Goal: Transaction & Acquisition: Purchase product/service

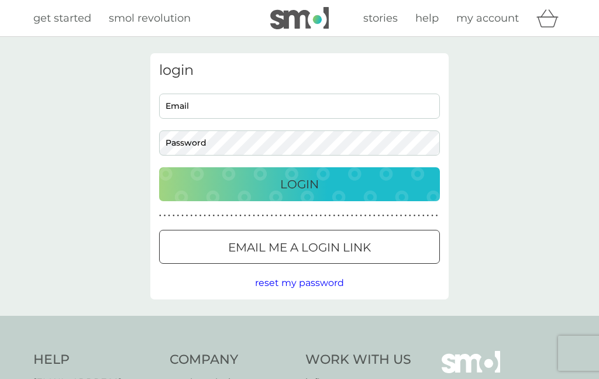
click at [282, 99] on input "Email" at bounding box center [299, 106] width 281 height 25
type input "[EMAIL_ADDRESS][DOMAIN_NAME]"
click at [381, 185] on div "Login" at bounding box center [299, 184] width 257 height 19
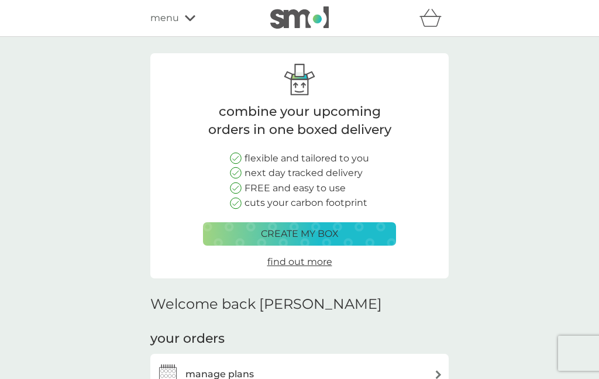
click at [178, 15] on span "menu" at bounding box center [164, 18] width 29 height 15
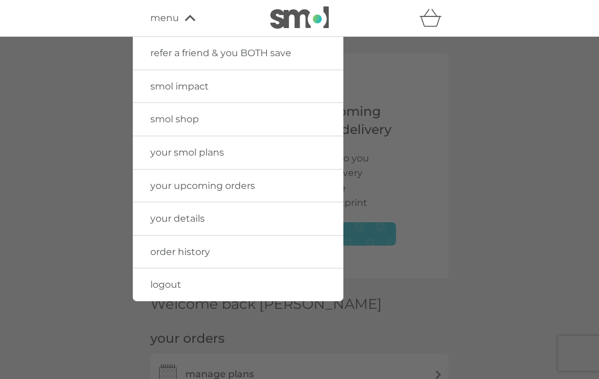
click at [223, 122] on link "smol shop" at bounding box center [238, 119] width 210 height 33
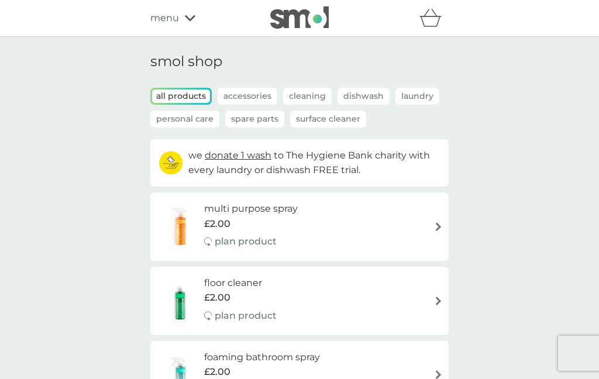
click at [327, 118] on p "Surface Cleaner" at bounding box center [328, 118] width 76 height 17
